Goal: Navigation & Orientation: Find specific page/section

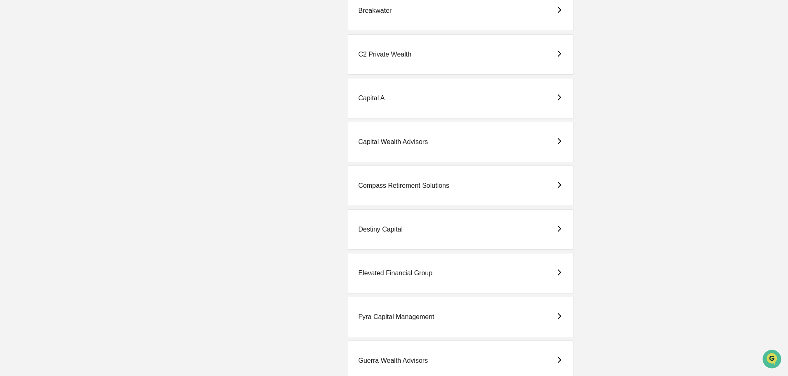
scroll to position [330, 0]
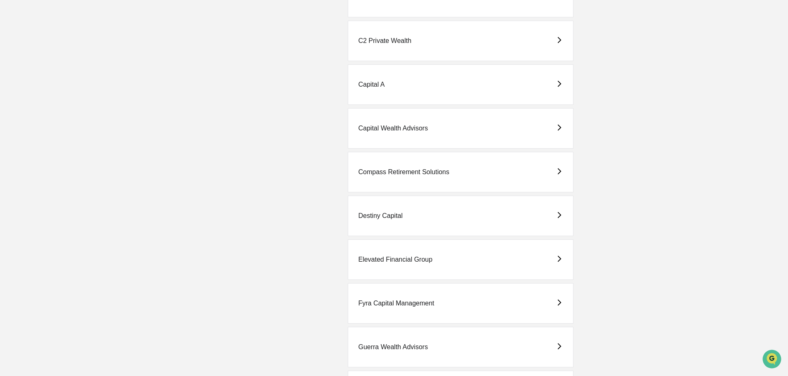
click at [407, 257] on div "Elevated Financial Group" at bounding box center [395, 259] width 74 height 7
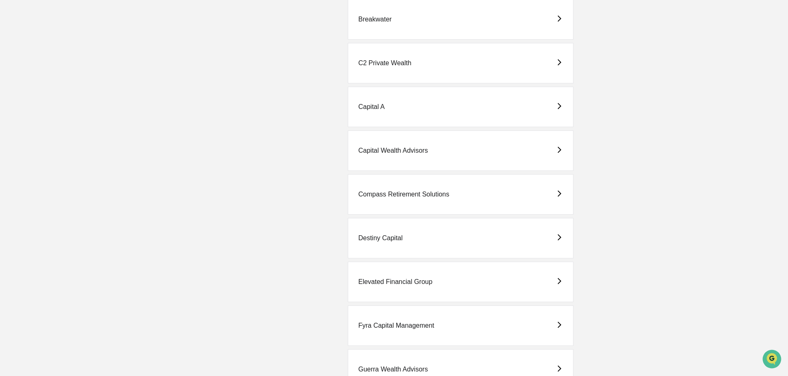
scroll to position [330, 0]
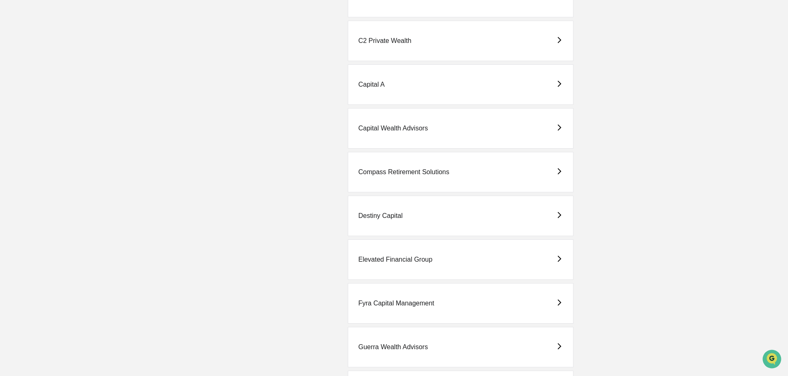
click at [400, 299] on div "Fyra Capital Management" at bounding box center [461, 303] width 226 height 40
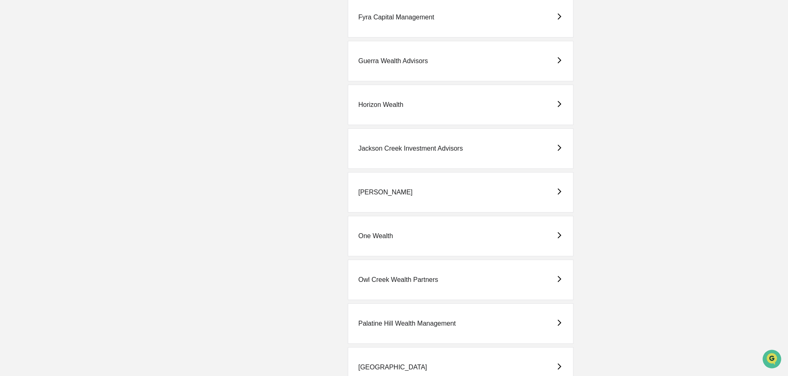
scroll to position [619, 0]
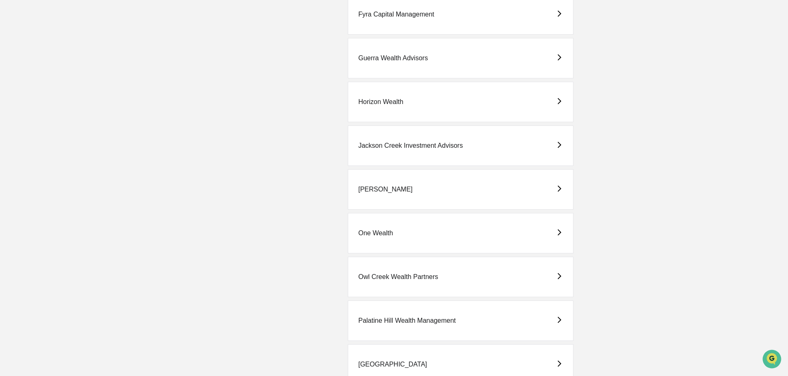
click at [389, 231] on div "One Wealth" at bounding box center [375, 232] width 35 height 7
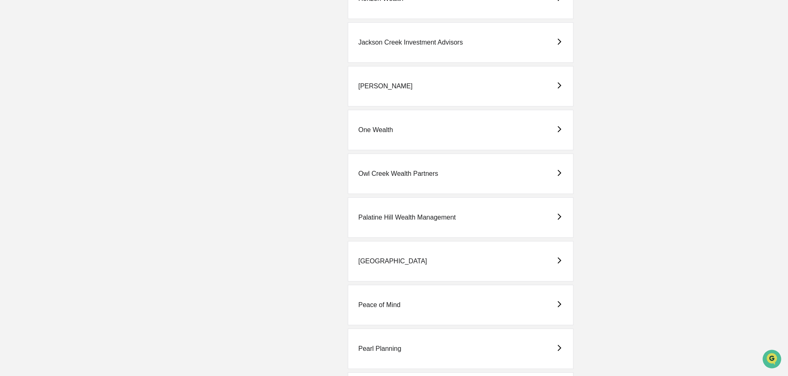
scroll to position [742, 0]
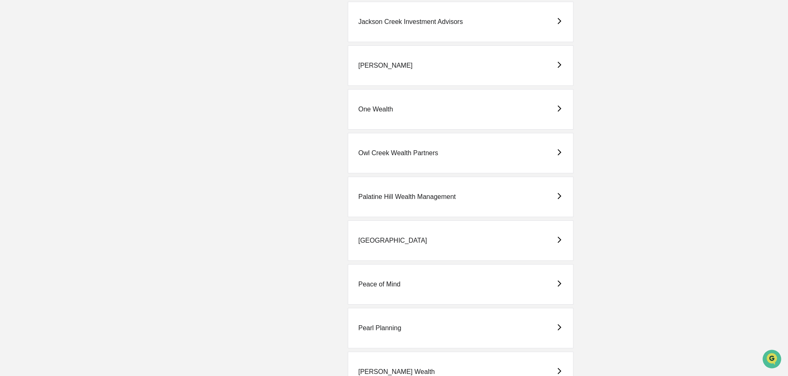
click at [367, 241] on div "[GEOGRAPHIC_DATA]" at bounding box center [392, 240] width 69 height 7
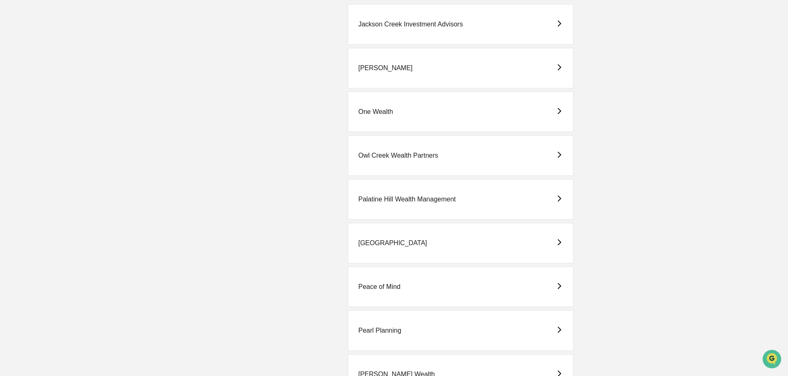
scroll to position [742, 0]
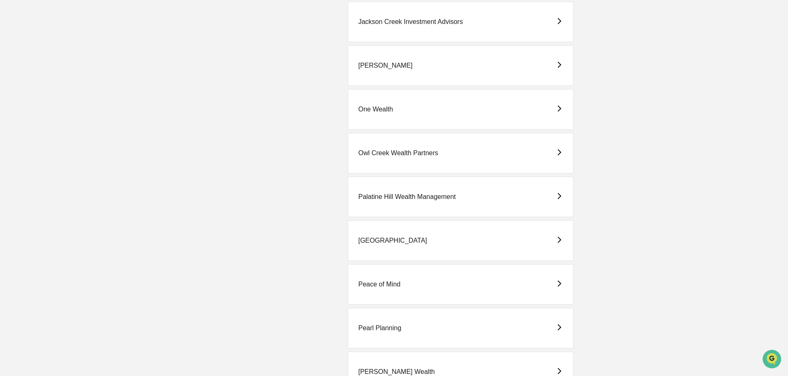
click at [380, 281] on div "Peace of Mind" at bounding box center [379, 283] width 42 height 7
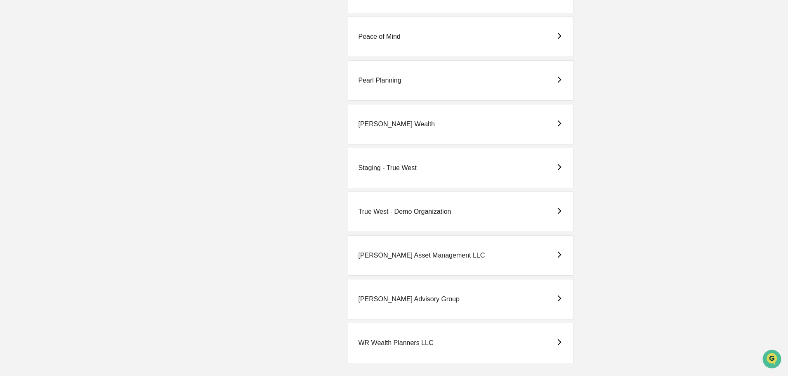
scroll to position [995, 0]
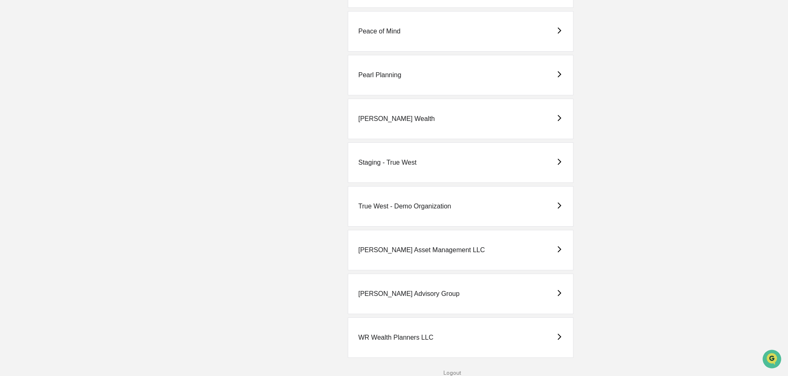
click at [385, 292] on div "[PERSON_NAME] Advisory Group" at bounding box center [408, 293] width 101 height 7
